Goal: Transaction & Acquisition: Purchase product/service

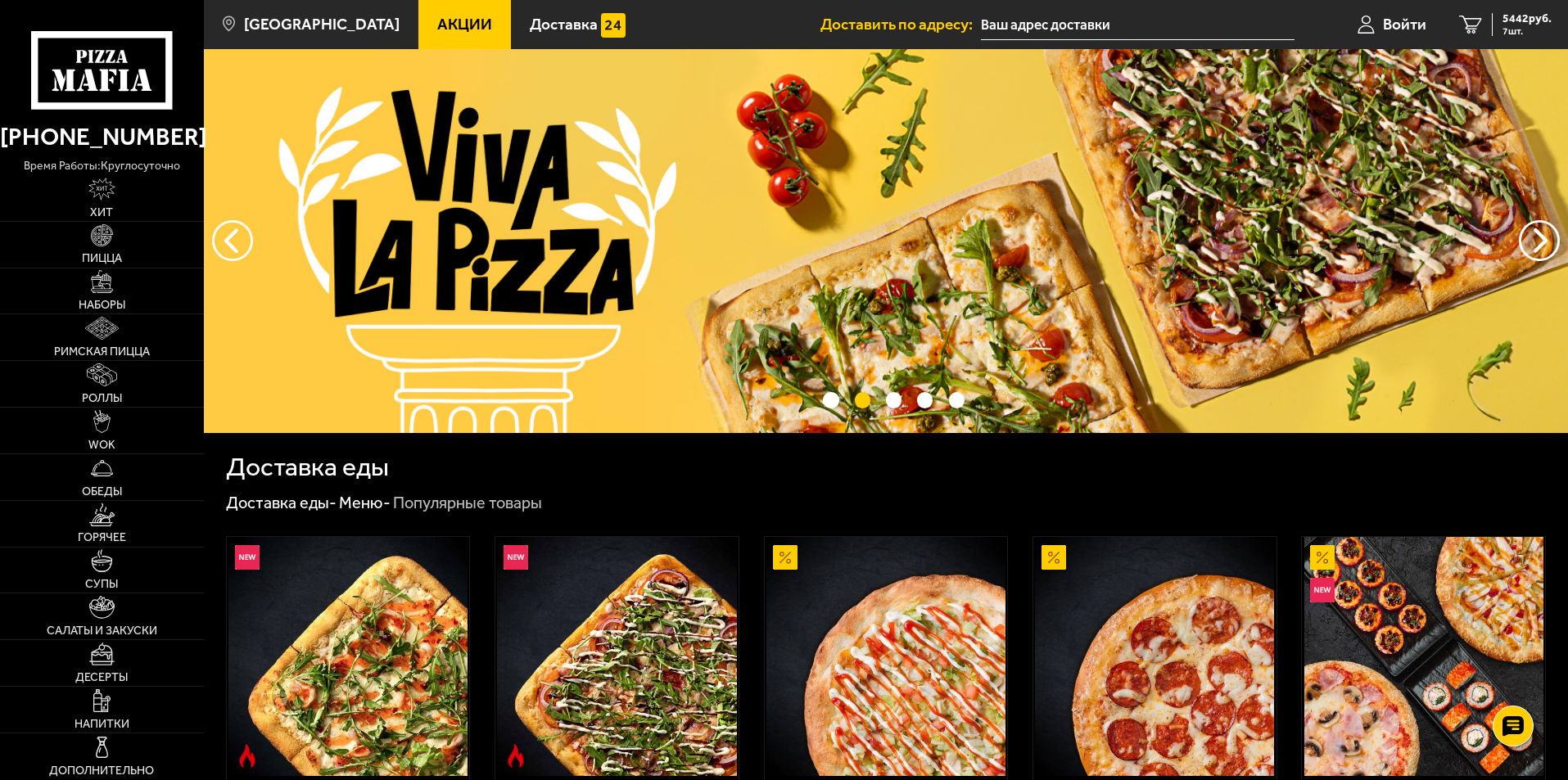
click at [437, 41] on link "Акции" at bounding box center [464, 24] width 92 height 50
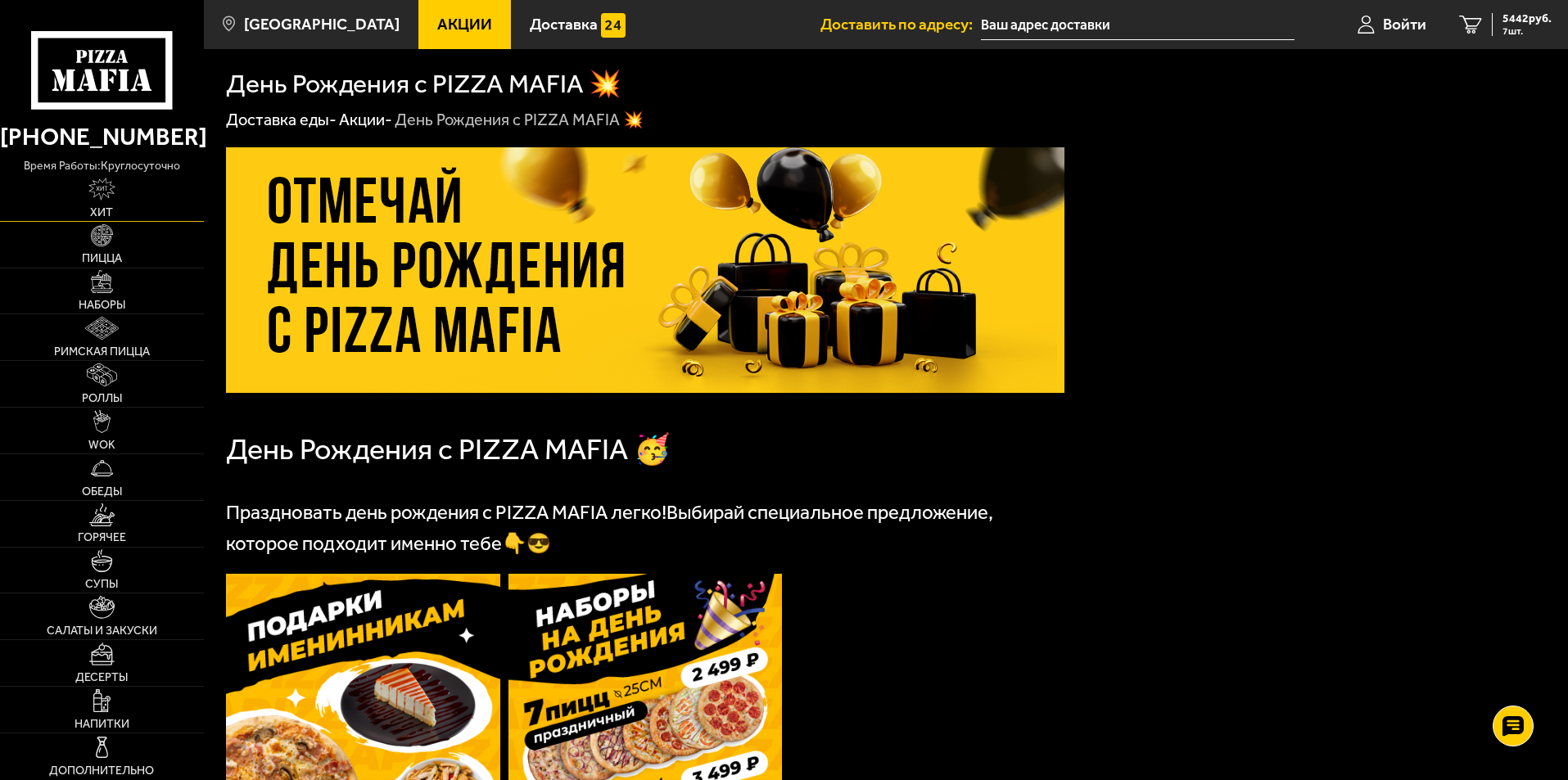
scroll to position [131, 0]
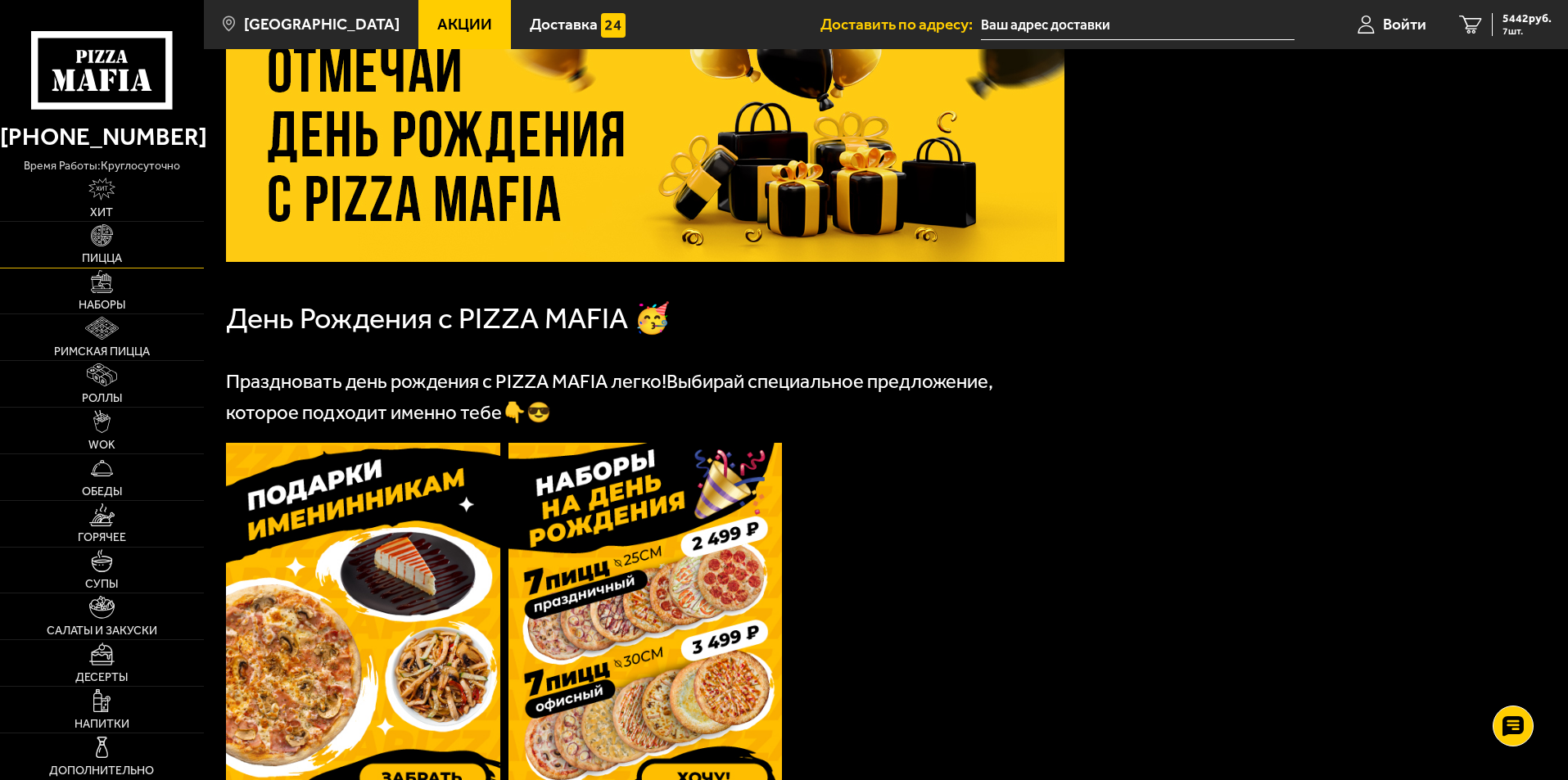
click at [105, 267] on link "Пицца" at bounding box center [102, 245] width 204 height 46
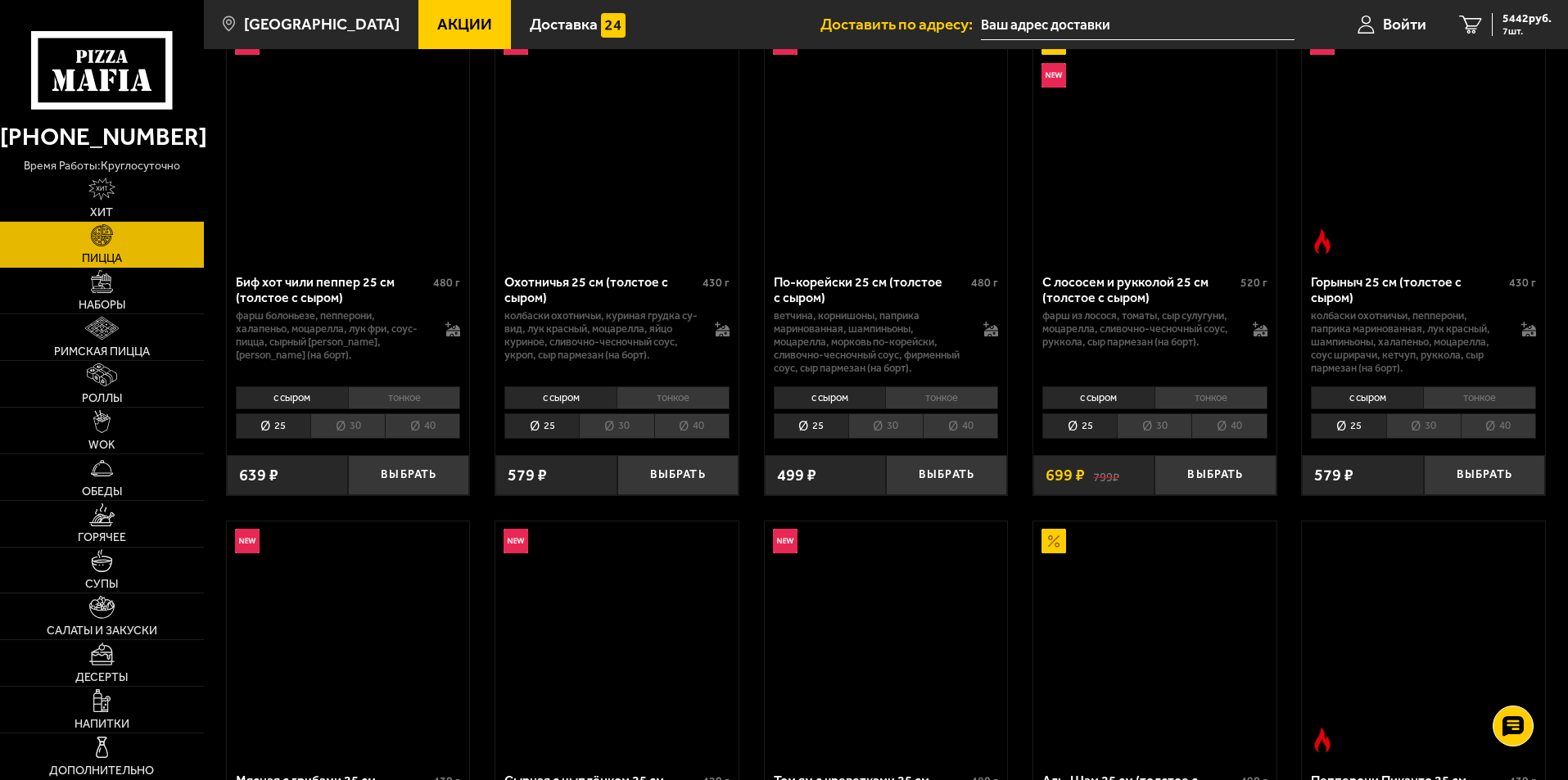
click at [106, 267] on link "Пицца" at bounding box center [102, 245] width 204 height 46
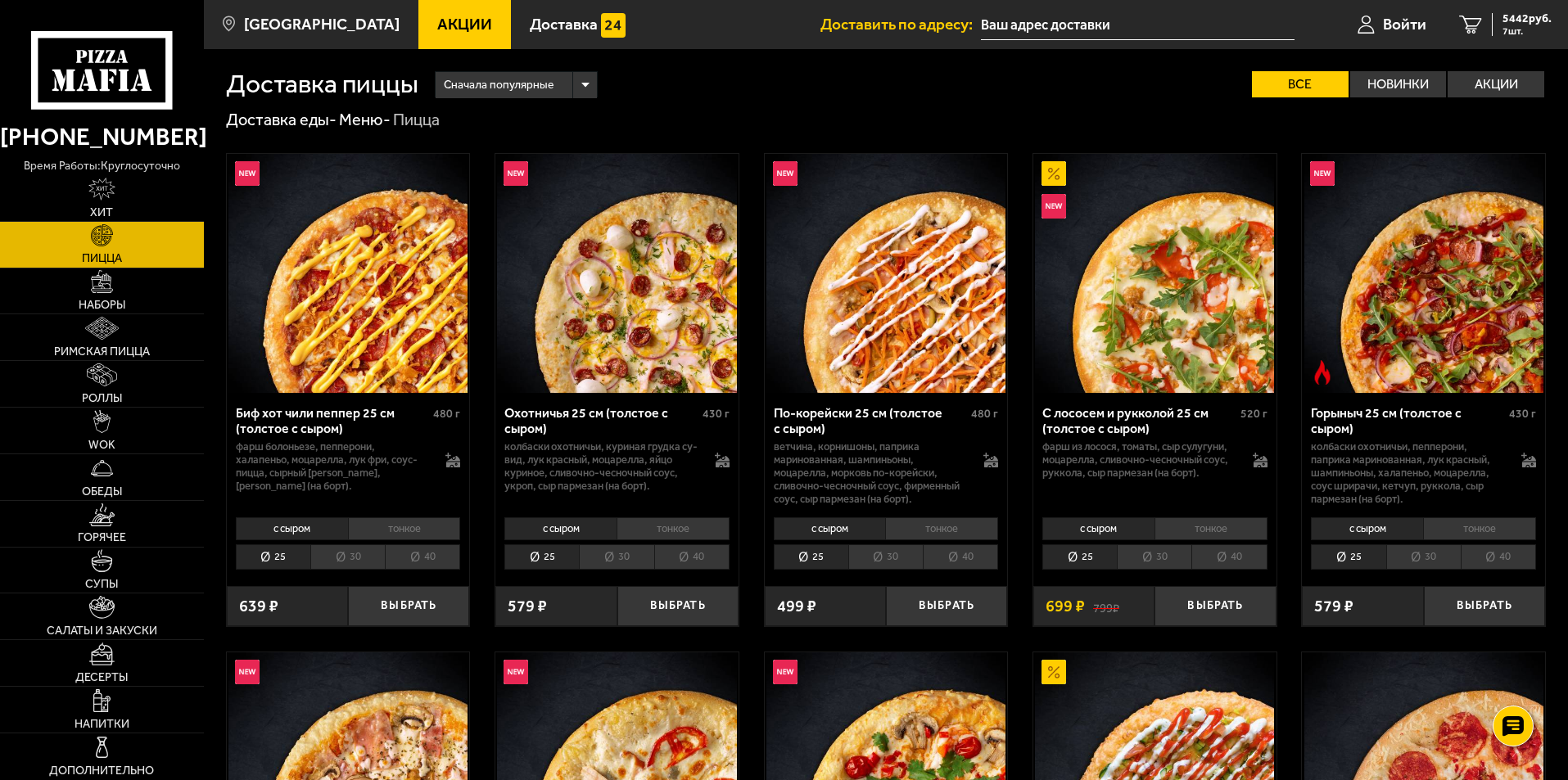
click at [108, 253] on span "Пицца" at bounding box center [102, 259] width 40 height 11
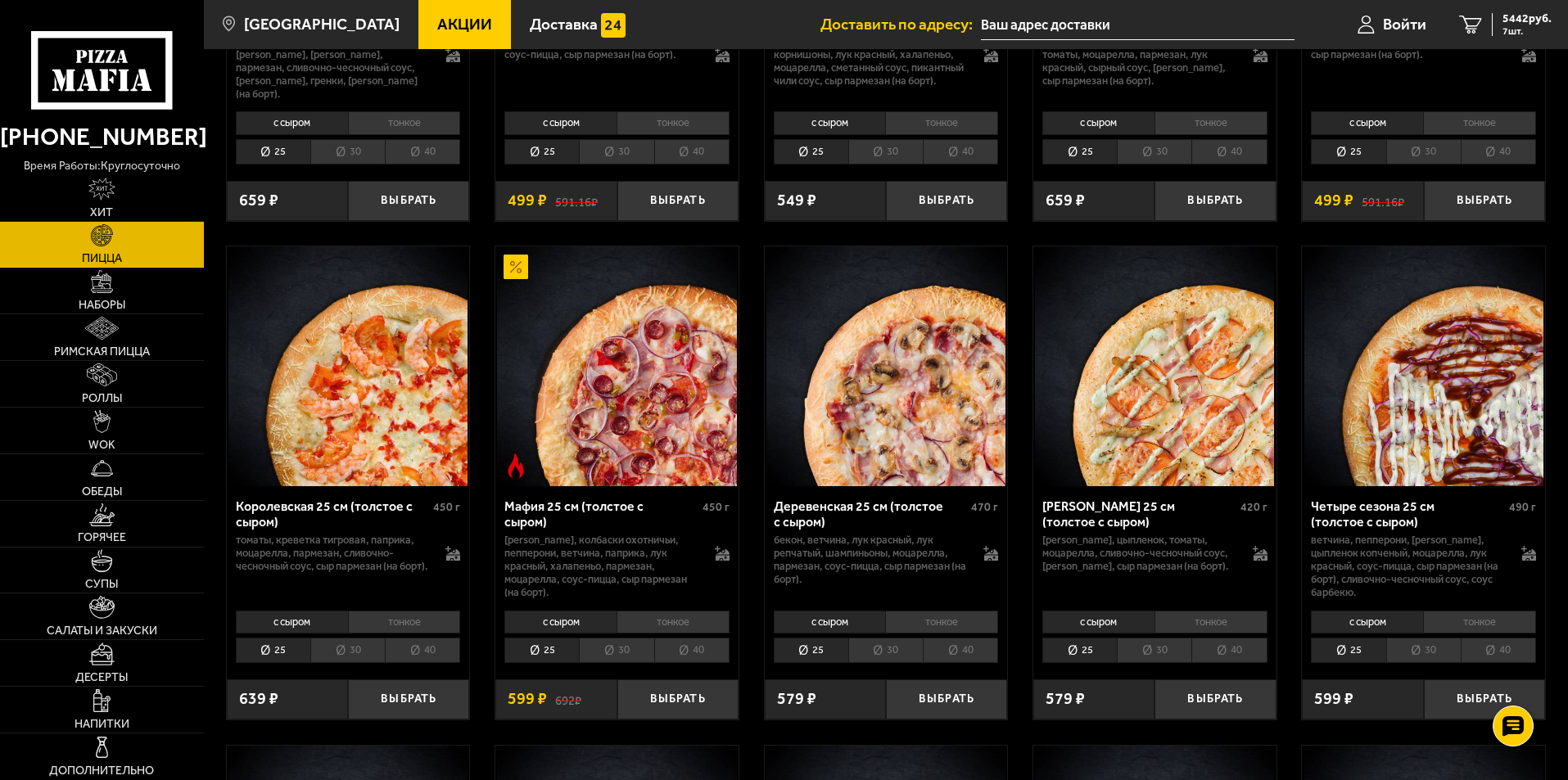
scroll to position [2048, 0]
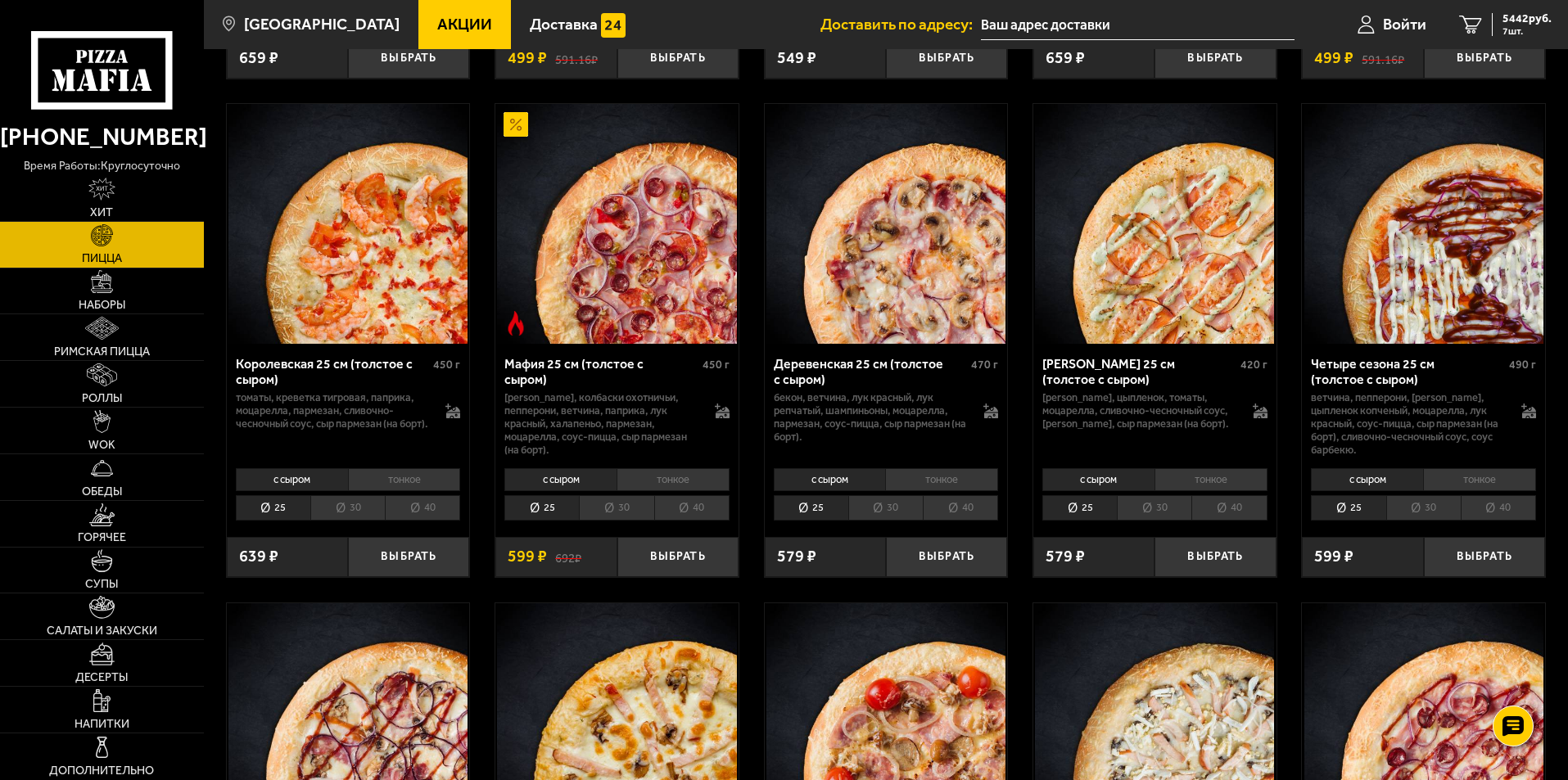
click at [819, 515] on li "25" at bounding box center [811, 507] width 75 height 25
click at [890, 507] on li "30" at bounding box center [885, 507] width 75 height 25
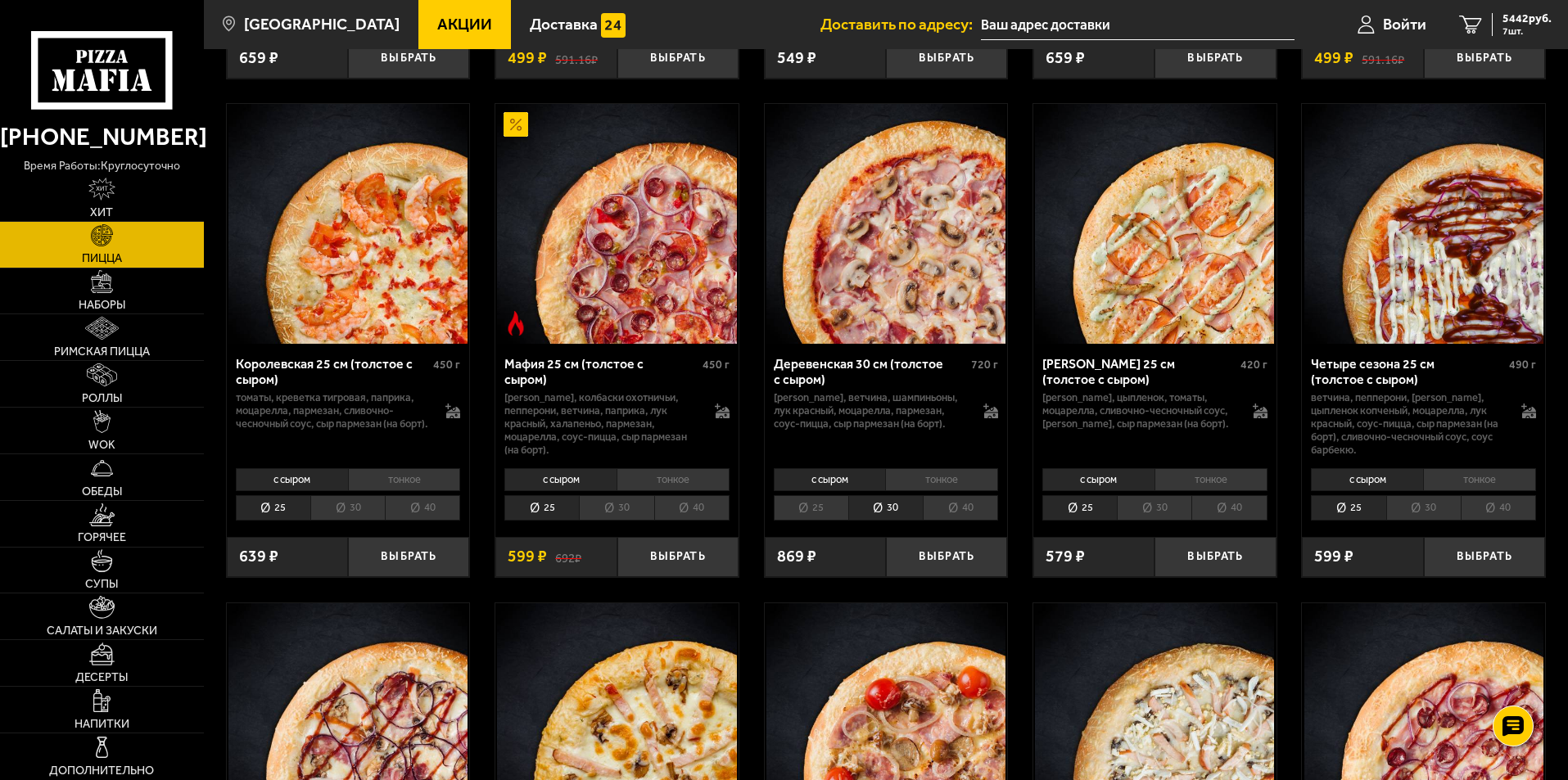
click at [974, 521] on li "40" at bounding box center [960, 507] width 76 height 25
click at [873, 510] on li "30" at bounding box center [885, 507] width 75 height 25
